Goal: Information Seeking & Learning: Learn about a topic

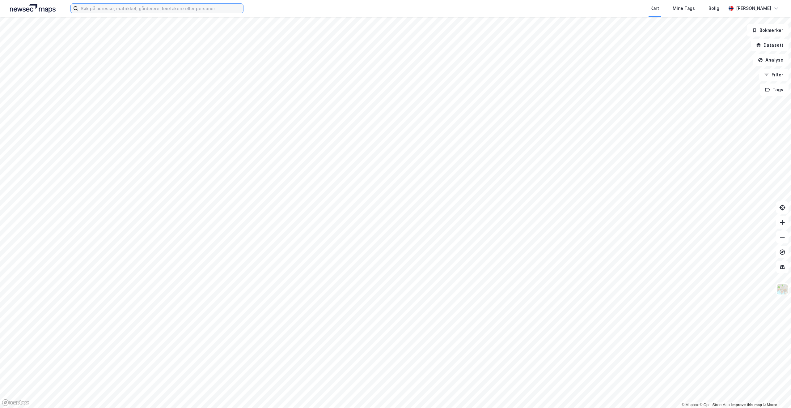
click at [124, 9] on input at bounding box center [160, 8] width 165 height 9
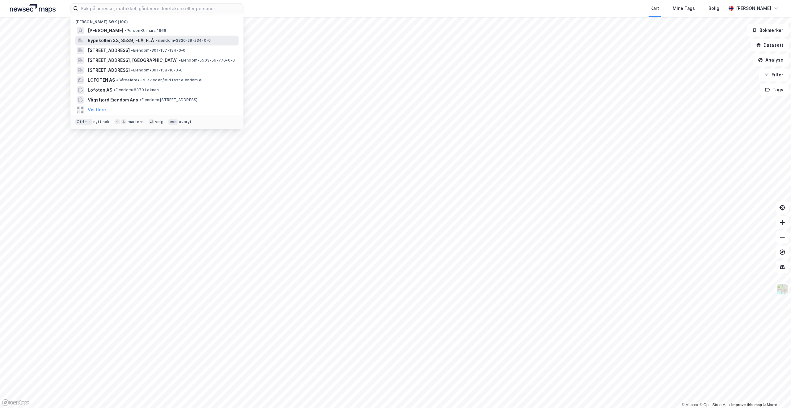
click at [120, 39] on span "Rypekollen 33, 3539, FLÅ, FLÅ" at bounding box center [121, 40] width 66 height 7
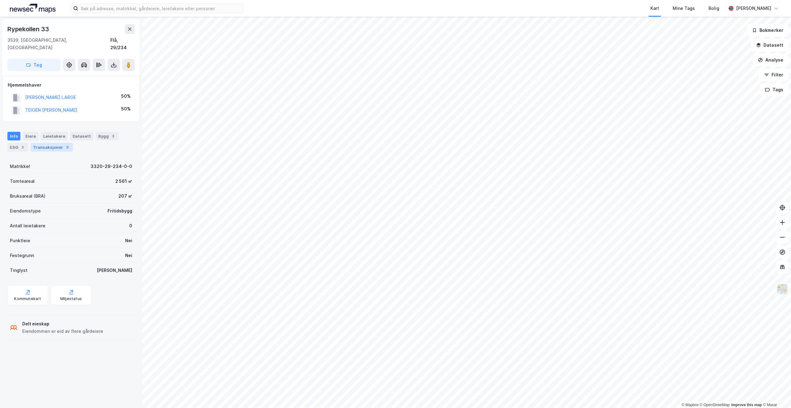
click at [55, 143] on div "Transaksjoner 3" at bounding box center [52, 147] width 42 height 9
